Goal: Transaction & Acquisition: Purchase product/service

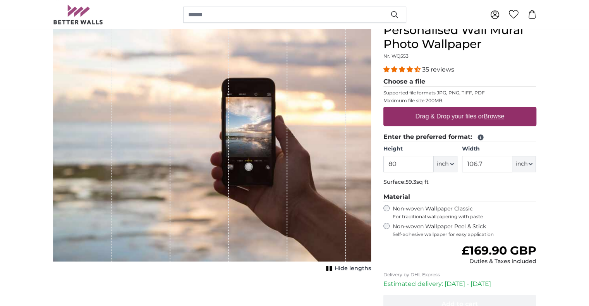
scroll to position [39, 0]
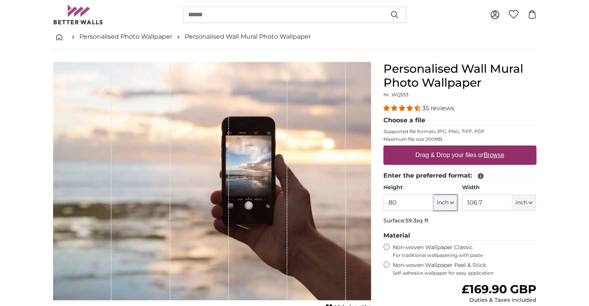
click at [453, 202] on icon "button" at bounding box center [452, 203] width 4 height 4
click at [431, 224] on link "Centimeter (cm)" at bounding box center [445, 223] width 68 height 14
type input "203.2"
type input "271.1"
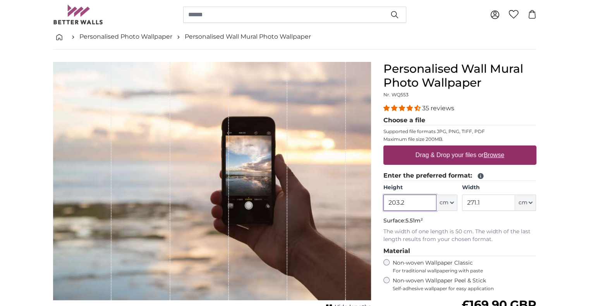
click at [417, 205] on input "203.2" at bounding box center [409, 203] width 53 height 16
type input "2"
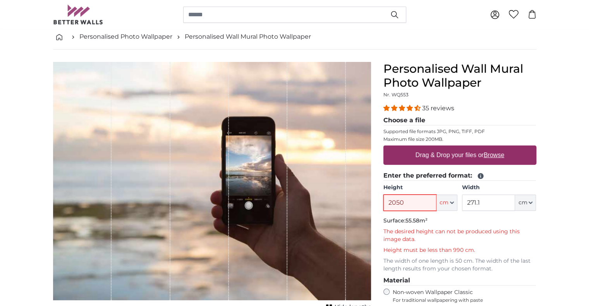
type input "2050"
click at [444, 157] on label "Drag & Drop your files or Browse" at bounding box center [459, 154] width 95 height 15
click at [444, 148] on input "Drag & Drop your files or Browse" at bounding box center [459, 147] width 153 height 2
click at [437, 156] on label "Drag & Drop your files or Browse" at bounding box center [459, 154] width 95 height 15
click at [437, 148] on input "Drag & Drop your files or Browse" at bounding box center [459, 147] width 153 height 2
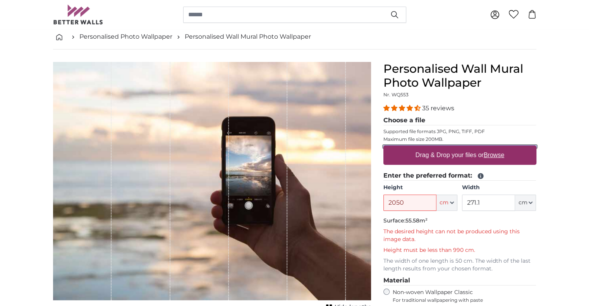
type input "**********"
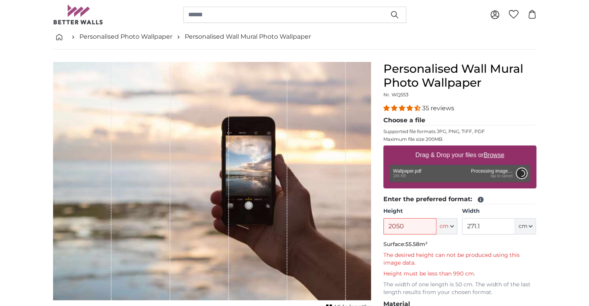
click at [519, 176] on button "Cancel" at bounding box center [521, 173] width 10 height 10
click at [518, 171] on button "Cancel" at bounding box center [521, 173] width 10 height 10
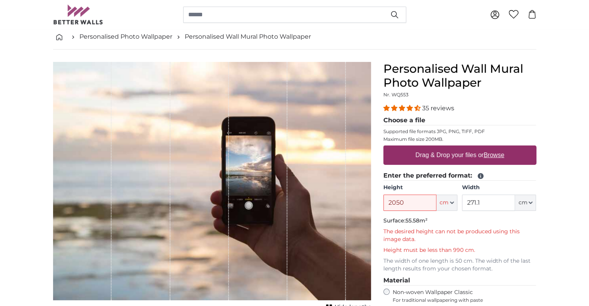
click at [498, 155] on u "Browse" at bounding box center [493, 155] width 21 height 7
click at [498, 148] on input "Drag & Drop your files or Browse" at bounding box center [459, 147] width 153 height 2
click at [415, 201] on input "2050" at bounding box center [409, 203] width 53 height 16
